Goal: Task Accomplishment & Management: Complete application form

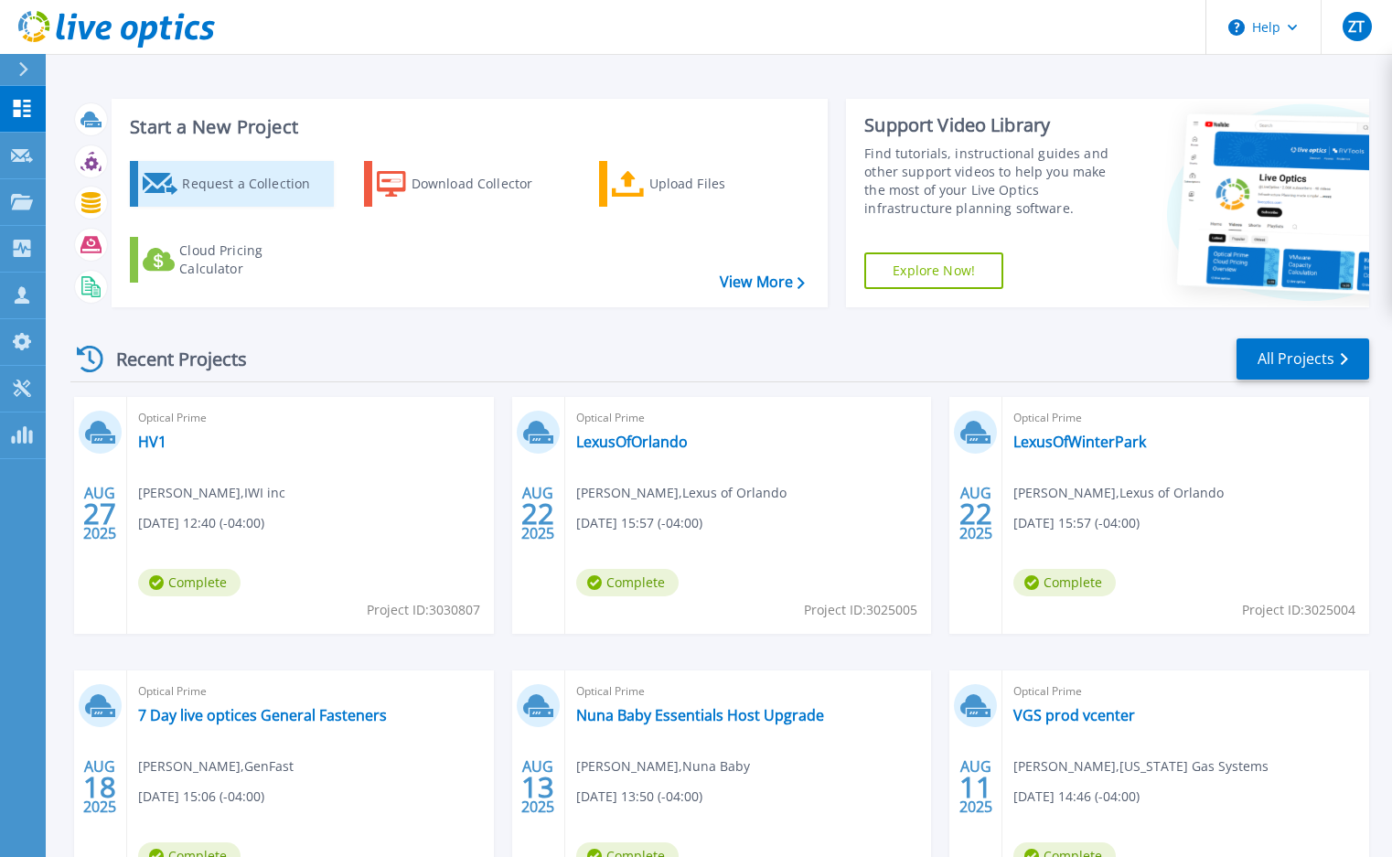
click at [236, 188] on div "Request a Collection" at bounding box center [255, 184] width 146 height 37
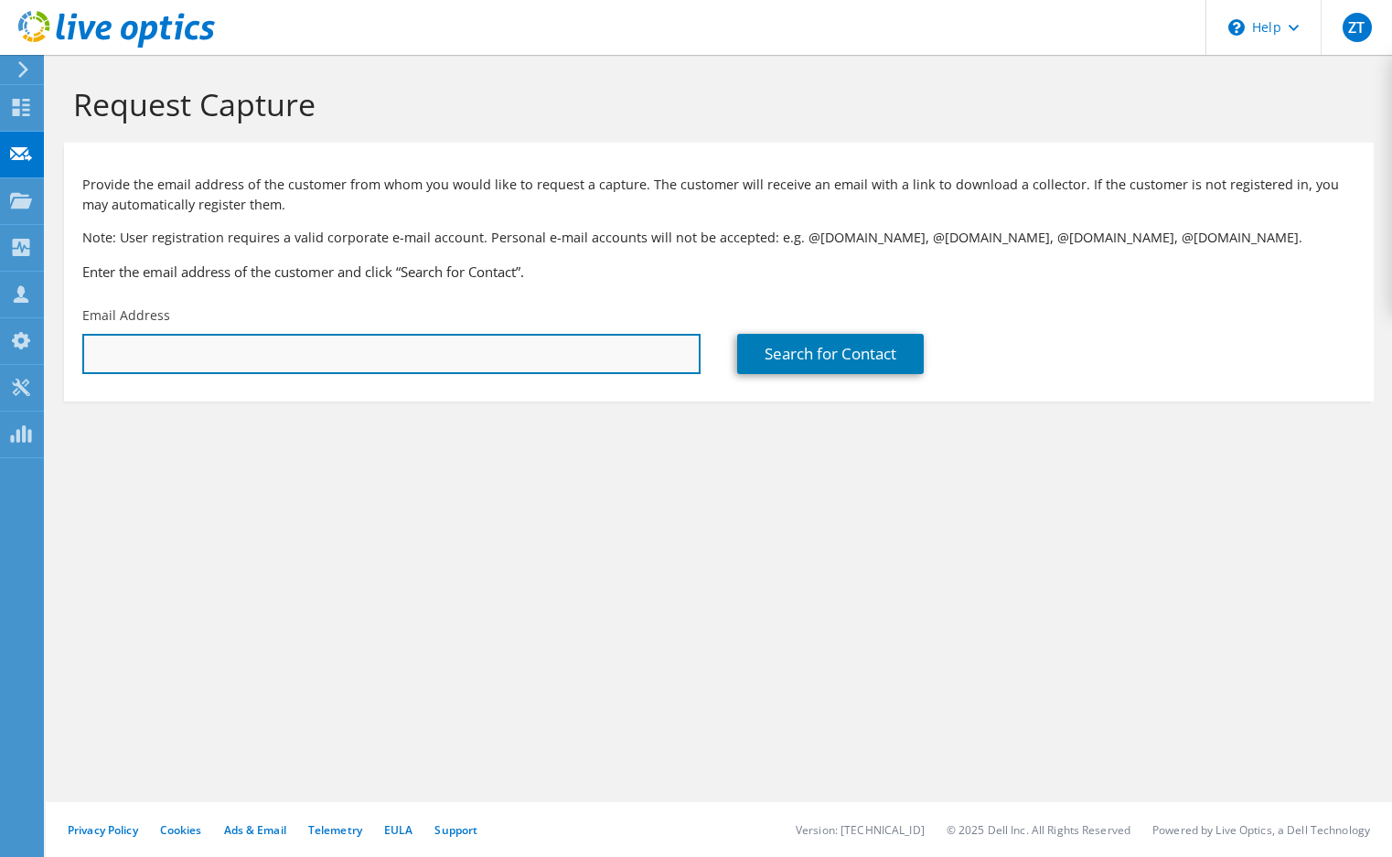
click at [255, 360] on input "text" at bounding box center [391, 354] width 618 height 40
click at [423, 361] on input "text" at bounding box center [391, 354] width 618 height 40
paste input "[EMAIL_ADDRESS][DOMAIN_NAME]"
type input "[EMAIL_ADDRESS][DOMAIN_NAME]"
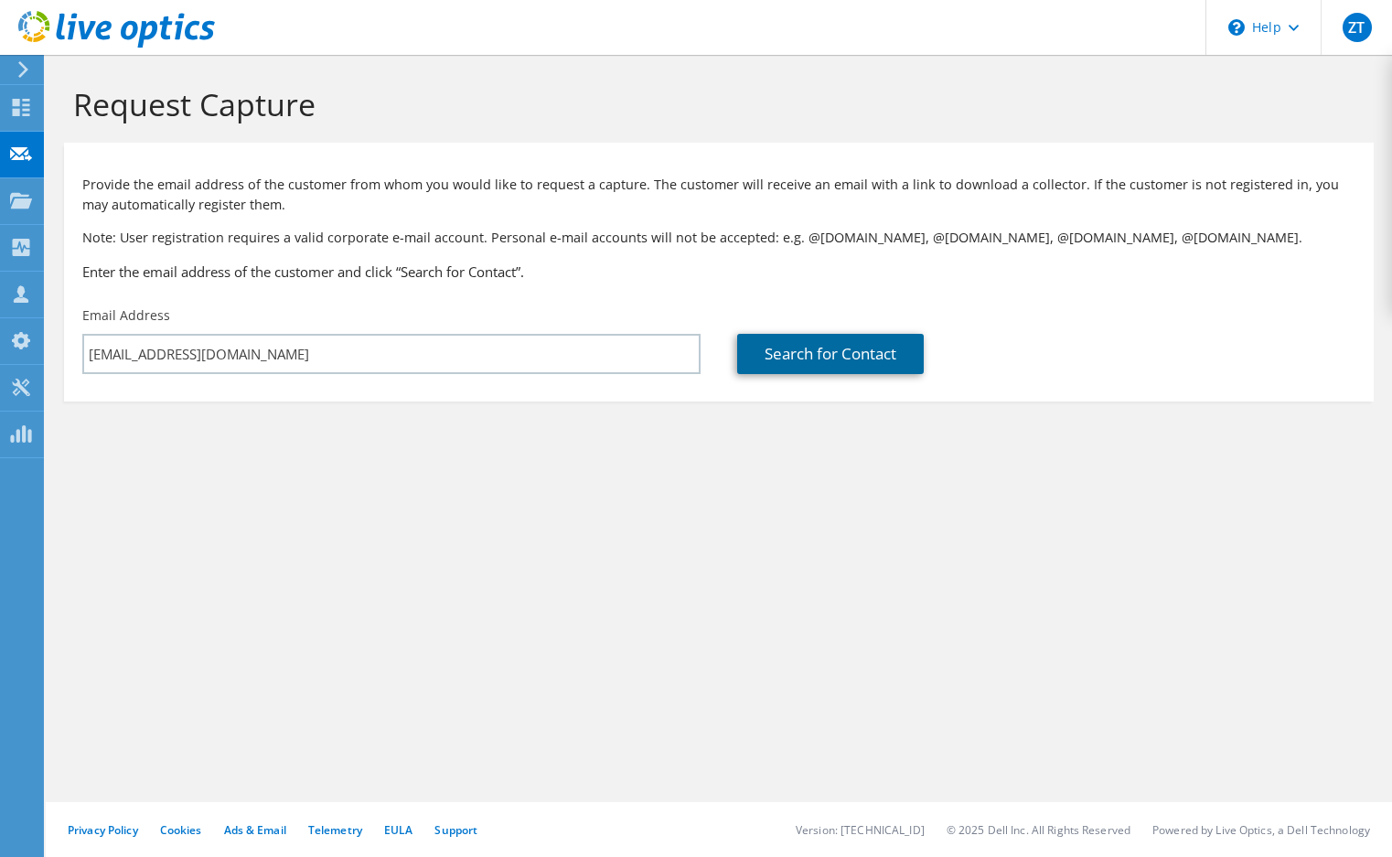
click at [819, 368] on link "Search for Contact" at bounding box center [830, 354] width 187 height 40
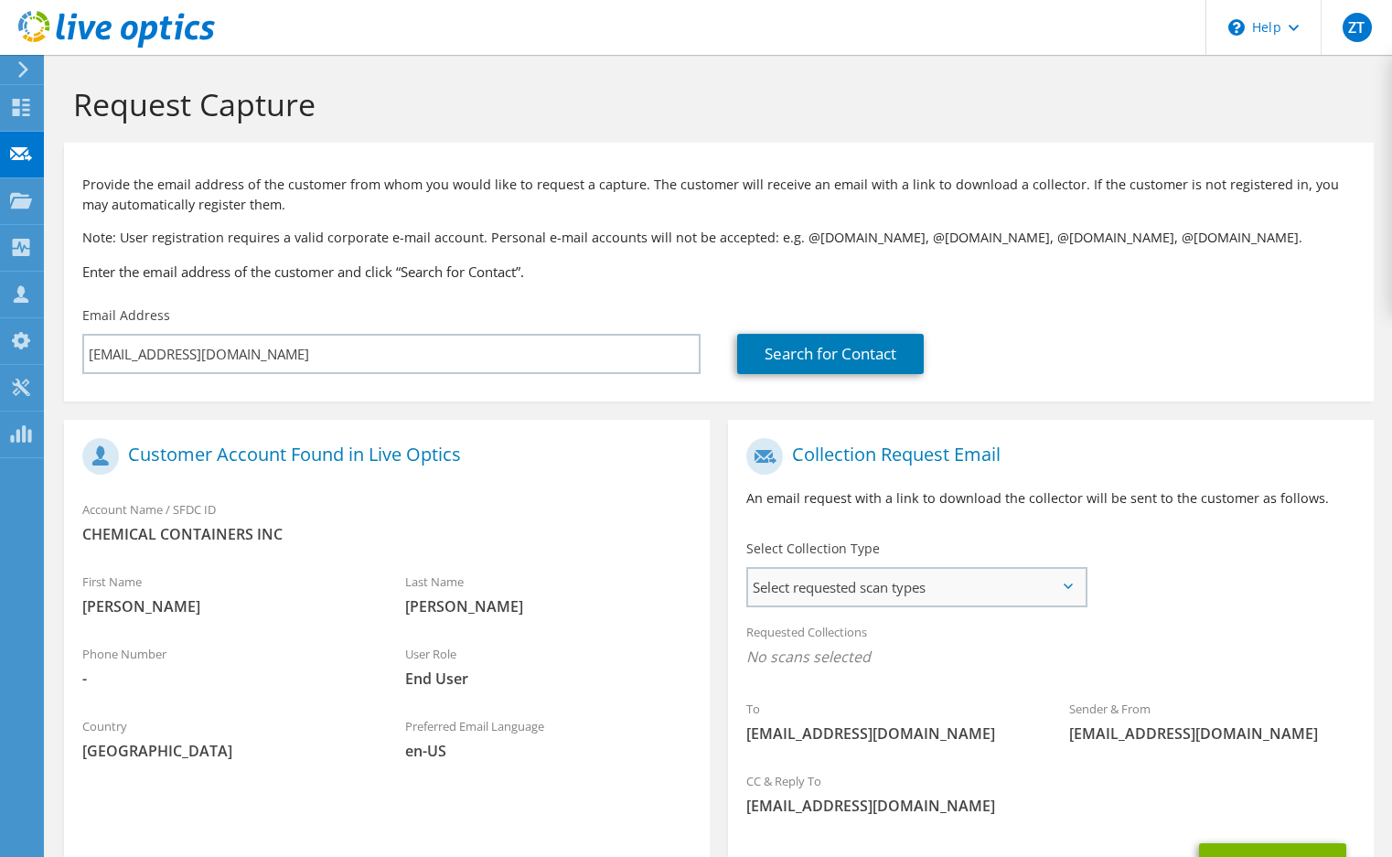
click at [840, 595] on span "Select requested scan types" at bounding box center [916, 587] width 337 height 37
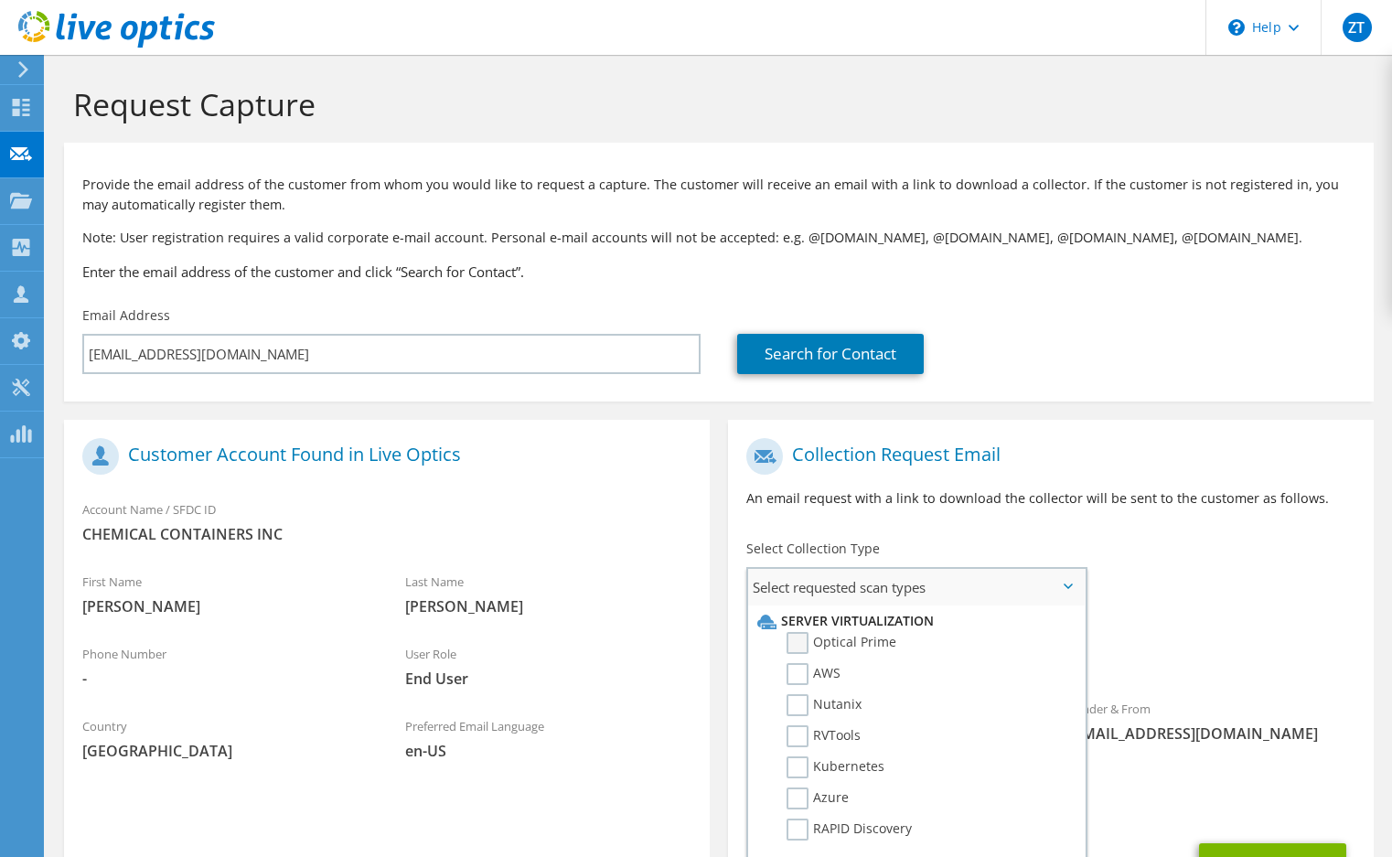
click at [805, 645] on label "Optical Prime" at bounding box center [842, 643] width 110 height 22
click at [0, 0] on input "Optical Prime" at bounding box center [0, 0] width 0 height 0
click at [798, 739] on label "RVTools" at bounding box center [824, 736] width 74 height 22
click at [0, 0] on input "RVTools" at bounding box center [0, 0] width 0 height 0
click at [1175, 545] on div "To [EMAIL_ADDRESS][DOMAIN_NAME] Sender & From [EMAIL_ADDRESS][DOMAIN_NAME]" at bounding box center [1051, 598] width 646 height 338
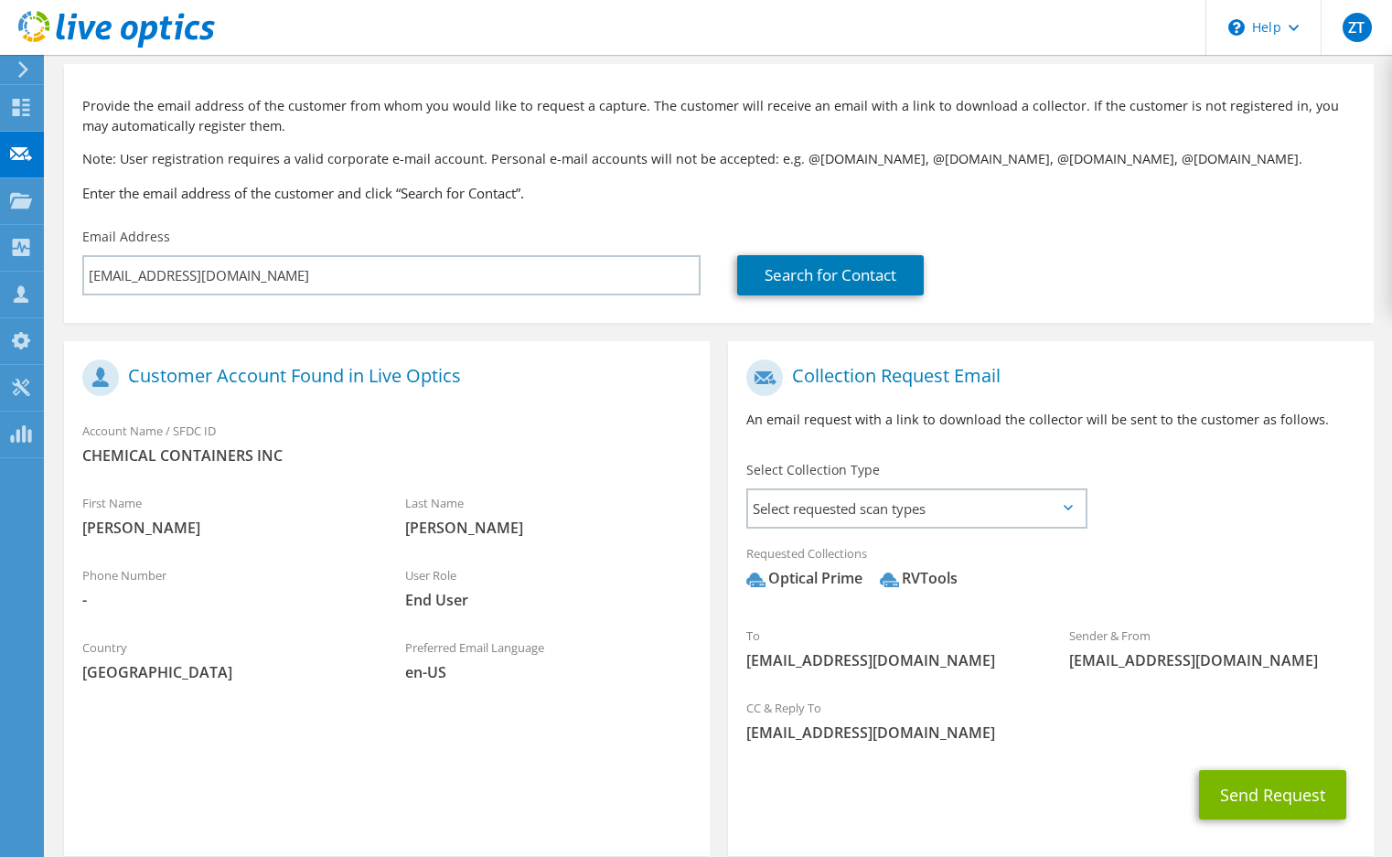
scroll to position [169, 0]
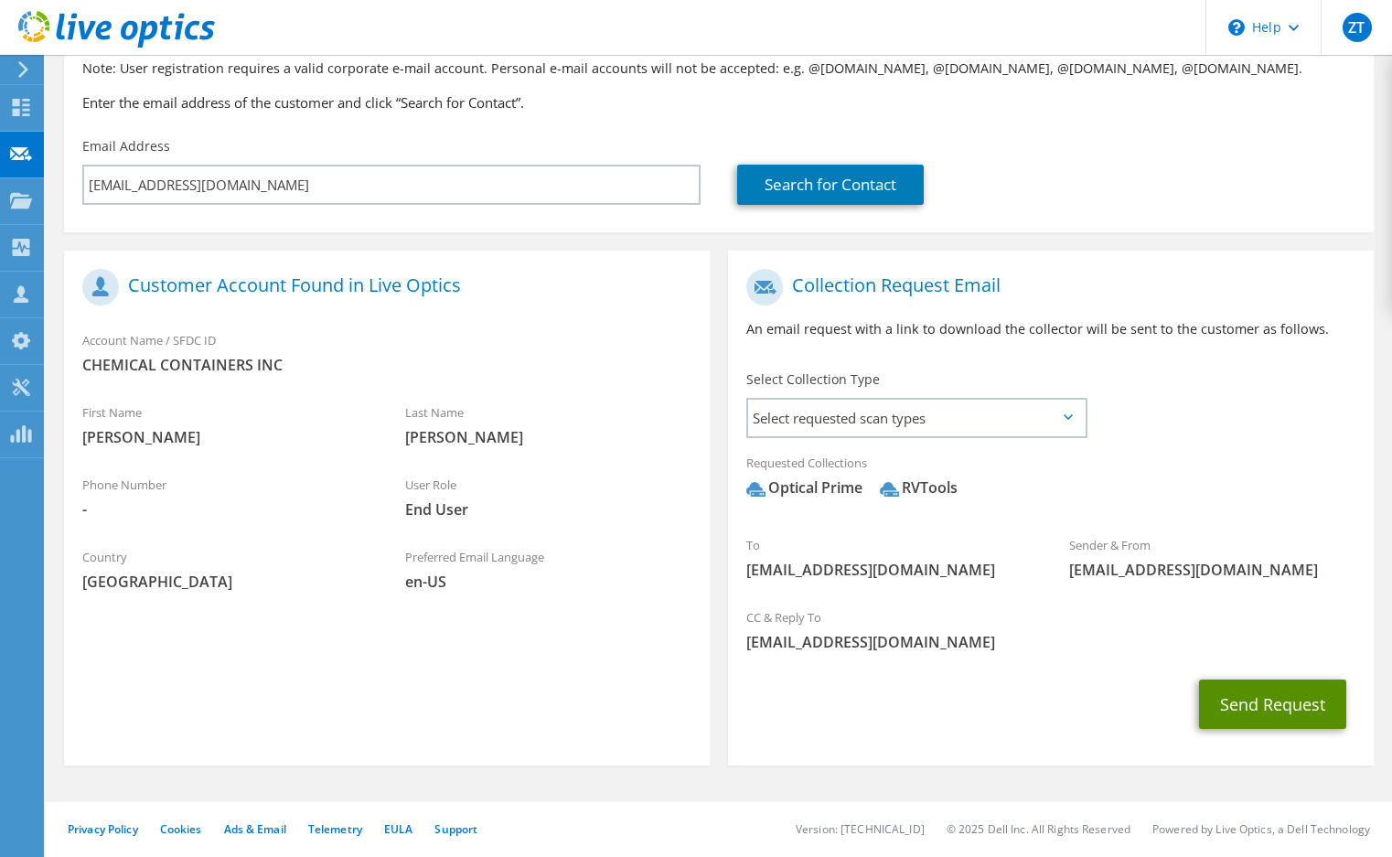
click at [1262, 704] on button "Send Request" at bounding box center [1272, 704] width 147 height 49
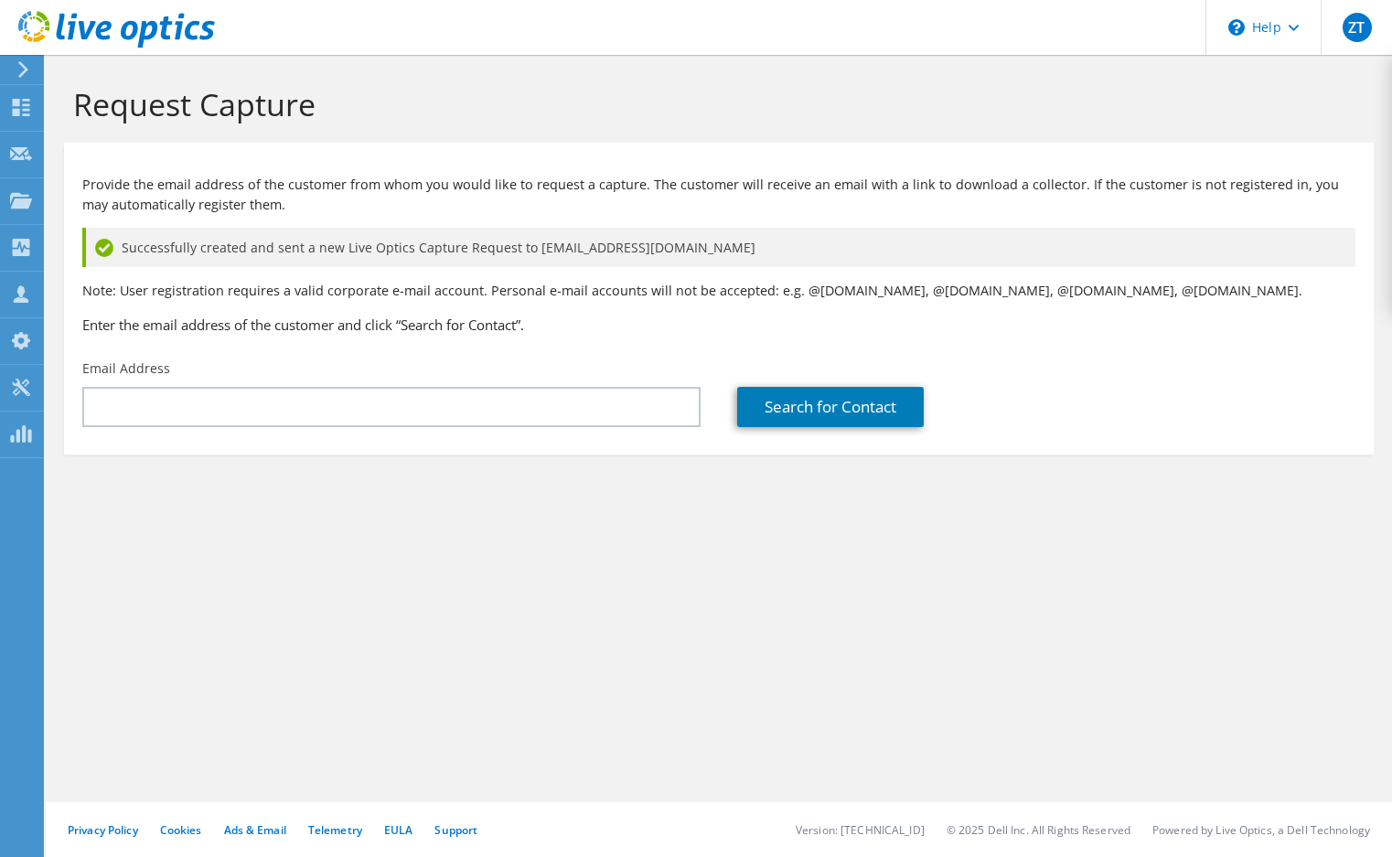
click at [628, 696] on div "Request Capture Provide the email address of the customer from whom you would l…" at bounding box center [719, 456] width 1347 height 802
